Goal: Task Accomplishment & Management: Manage account settings

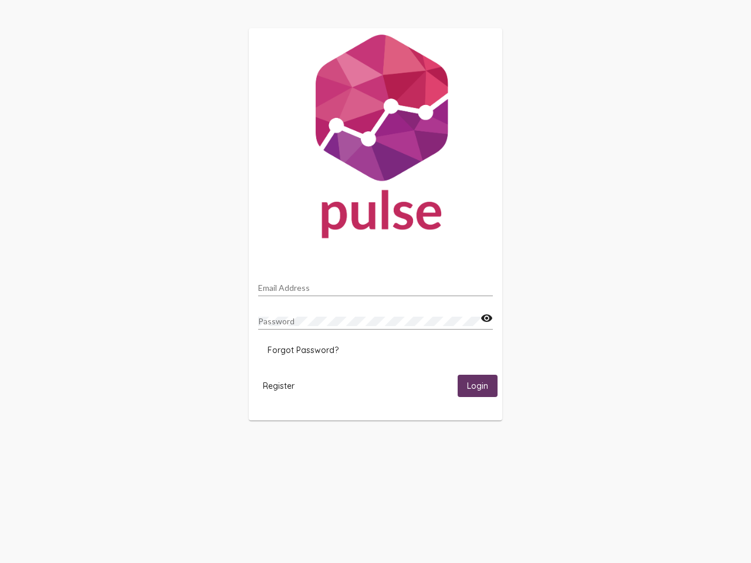
click at [376, 285] on input "Email Address" at bounding box center [375, 287] width 235 height 9
click at [486, 319] on mat-icon "visibility" at bounding box center [487, 319] width 12 height 14
click at [303, 350] on span "Forgot Password?" at bounding box center [303, 350] width 71 height 11
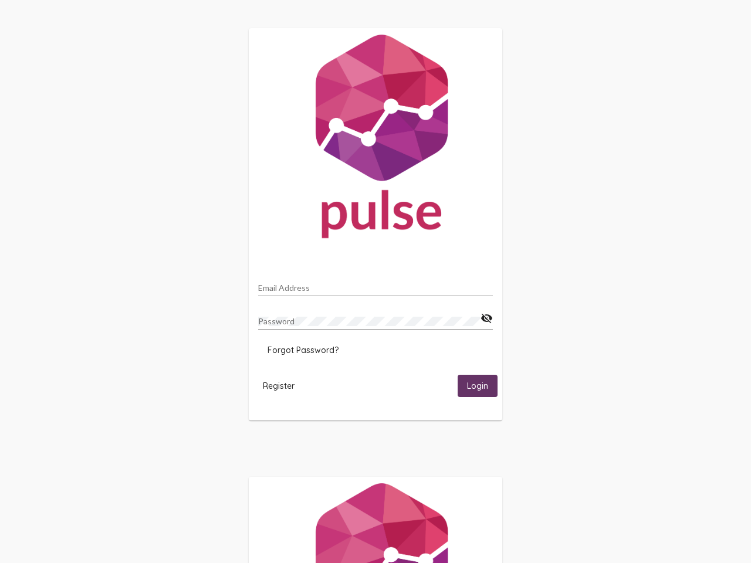
click at [279, 385] on span "Register" at bounding box center [279, 386] width 32 height 11
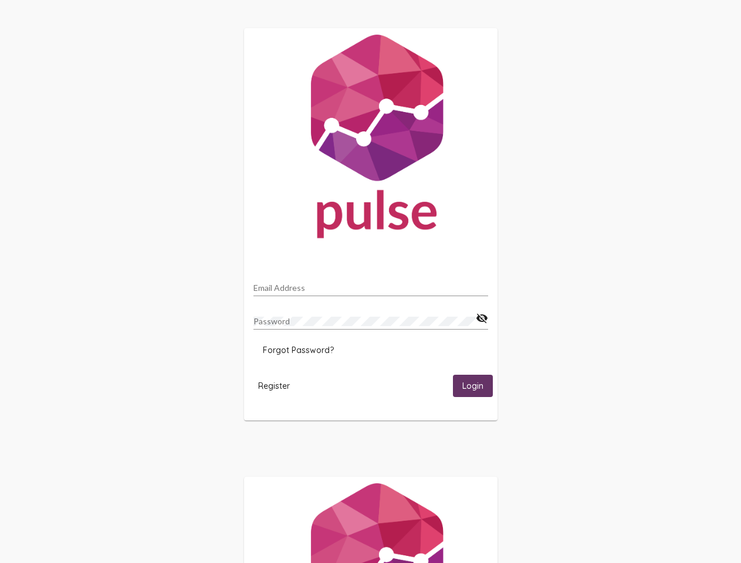
click at [478, 385] on span "Login" at bounding box center [472, 386] width 21 height 11
